Goal: Check status: Check status

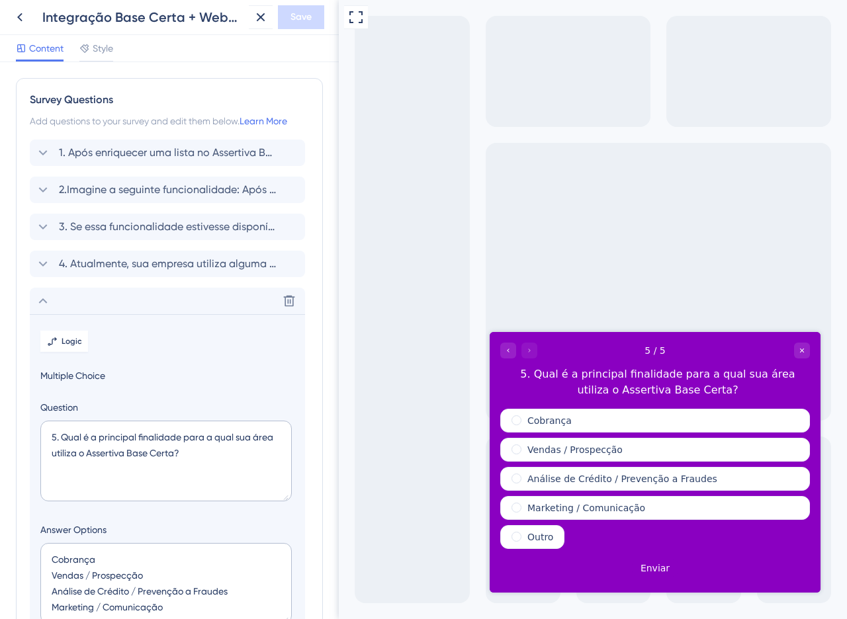
scroll to position [226, 0]
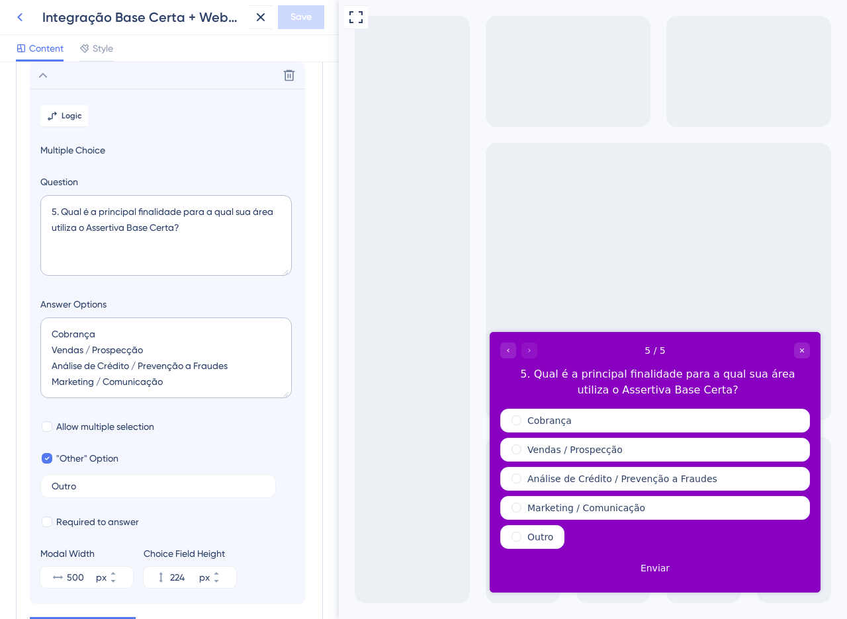
click at [21, 17] on icon at bounding box center [20, 17] width 16 height 16
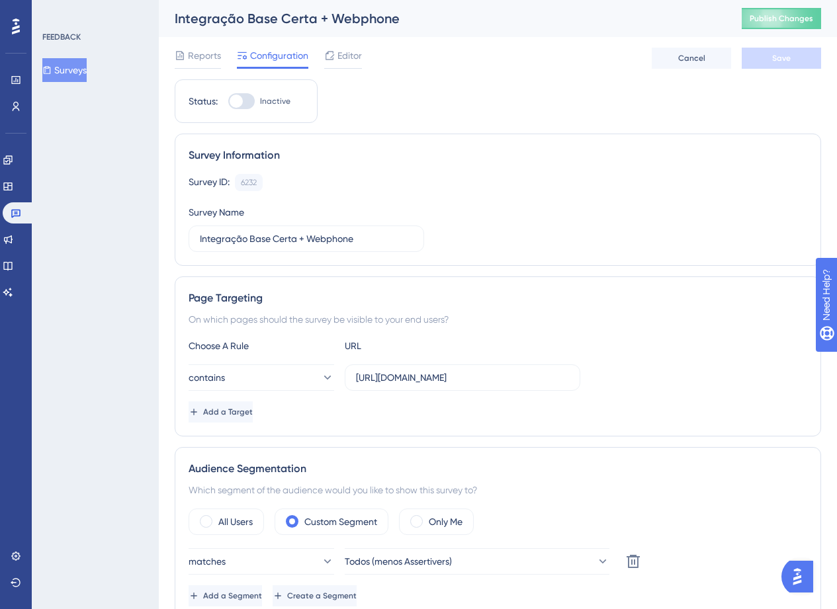
click at [203, 69] on div "Reports Configuration Editor Cancel Save" at bounding box center [498, 58] width 646 height 42
click at [200, 66] on div "Reports" at bounding box center [198, 58] width 46 height 21
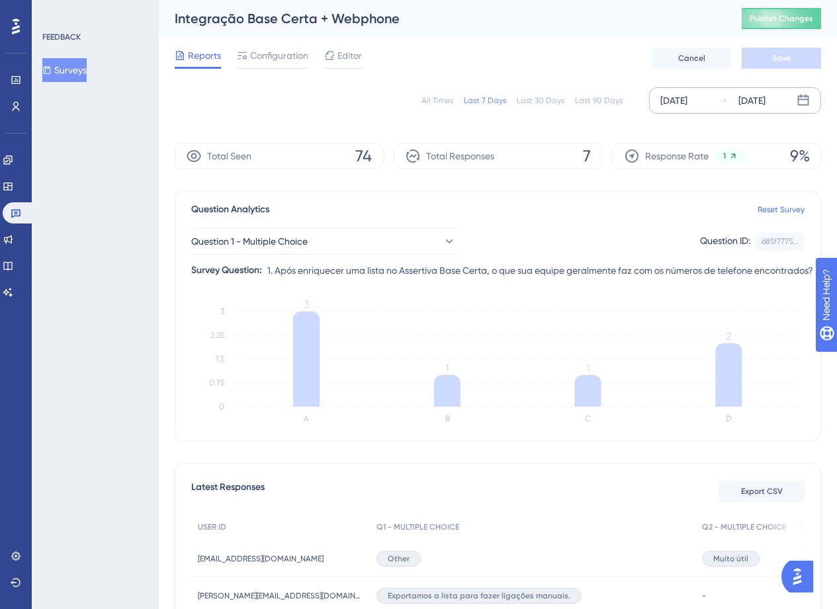
click at [687, 97] on div "[DATE]" at bounding box center [673, 101] width 27 height 16
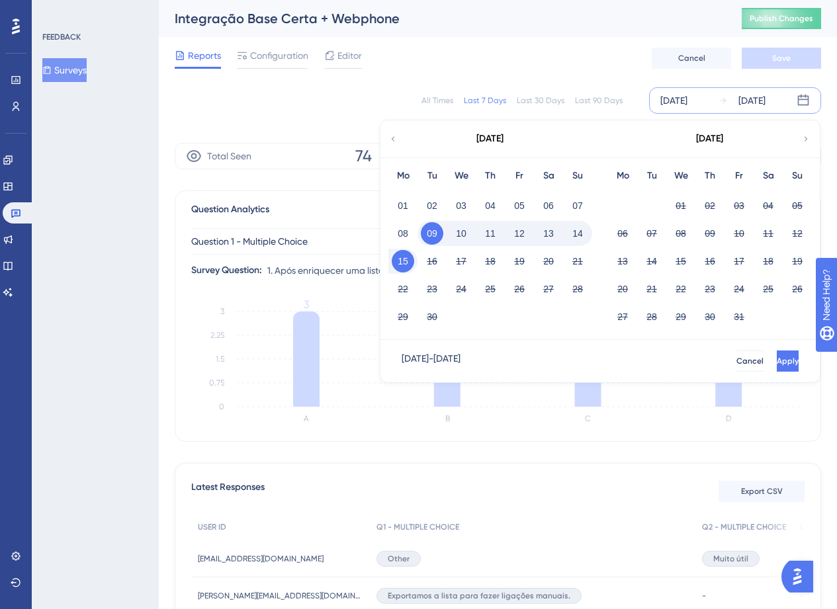
click at [384, 139] on div "[DATE]" at bounding box center [489, 138] width 218 height 37
click at [391, 140] on icon at bounding box center [392, 139] width 9 height 12
click at [707, 315] on button "28" at bounding box center [710, 317] width 22 height 22
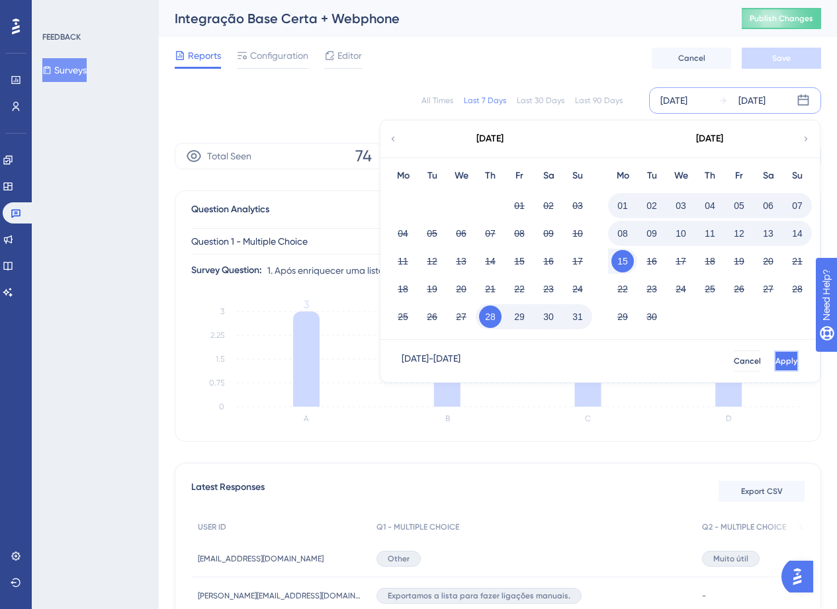
click at [774, 353] on button "Apply" at bounding box center [786, 361] width 24 height 21
